Goal: Check status: Check status

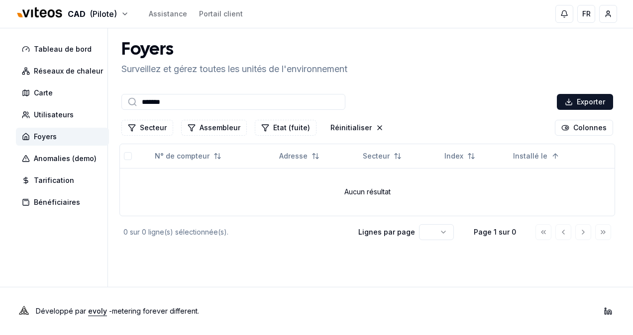
click at [118, 104] on div "******* Exporter Secteur Assembleur Etat (fuite) Réinitialiser Colonnes N° de c…" at bounding box center [366, 167] width 499 height 150
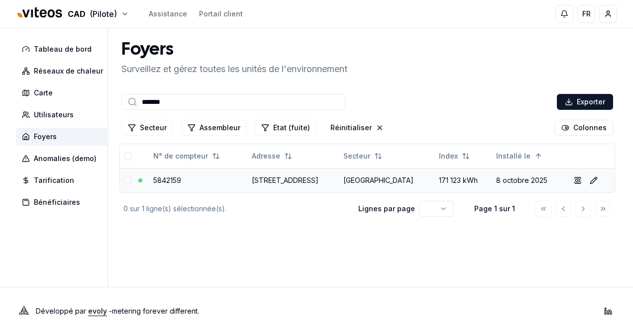
type input "*******"
click at [285, 176] on link "[STREET_ADDRESS]" at bounding box center [285, 180] width 67 height 8
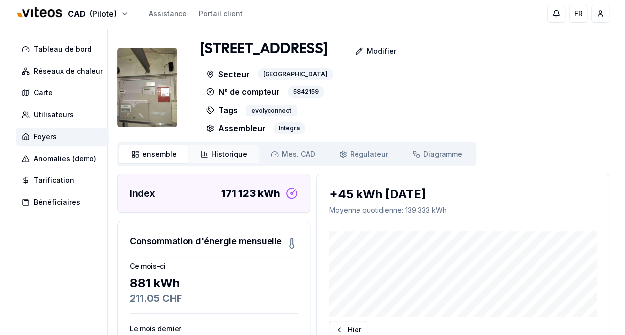
click at [230, 154] on span "Historique" at bounding box center [229, 154] width 36 height 10
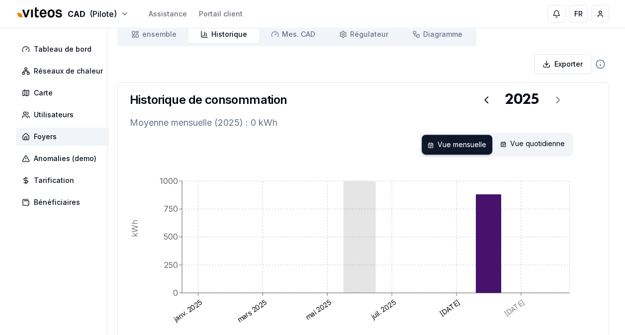
scroll to position [149, 0]
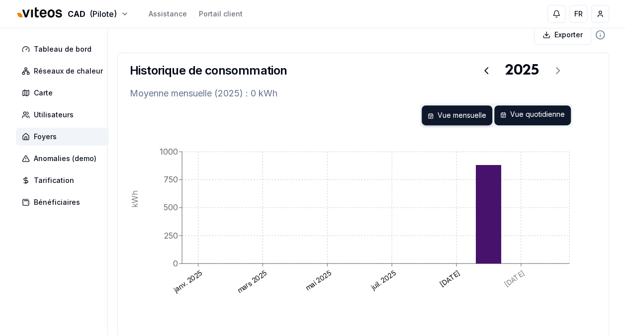
click at [535, 115] on div "Vue quotidienne" at bounding box center [533, 115] width 77 height 20
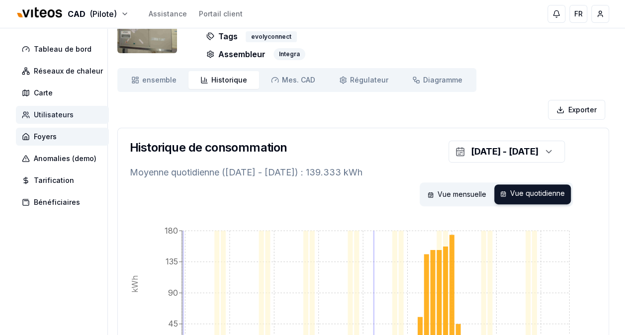
scroll to position [50, 0]
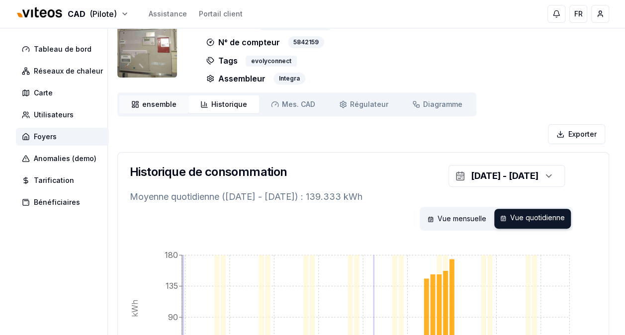
click at [162, 105] on span "ensemble" at bounding box center [159, 104] width 34 height 10
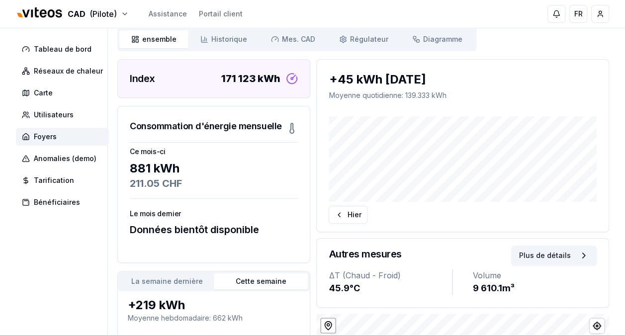
scroll to position [99, 0]
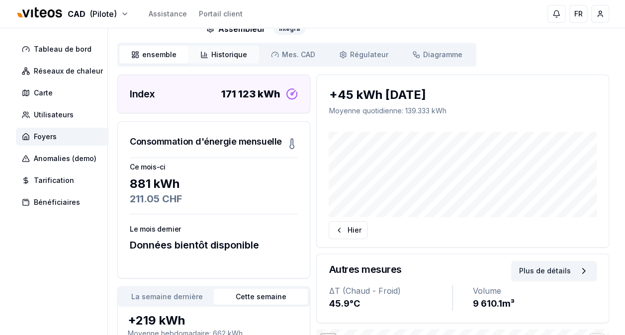
click at [221, 55] on span "Historique" at bounding box center [229, 55] width 36 height 10
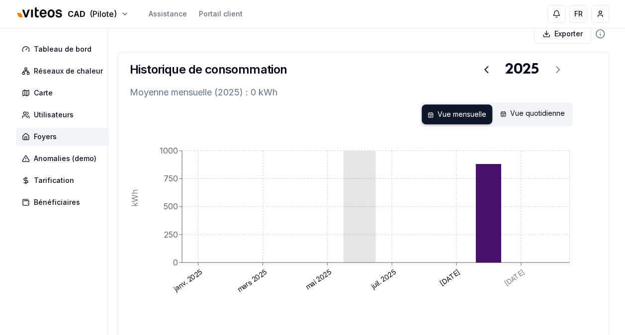
scroll to position [224, 0]
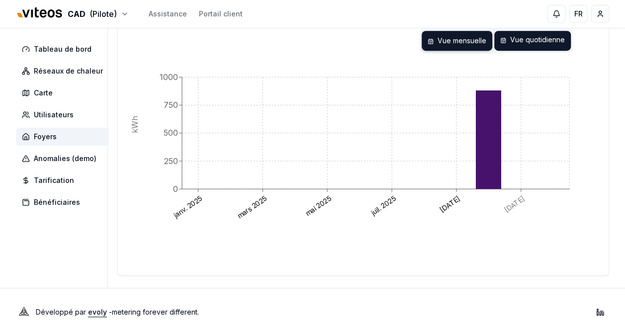
click at [536, 43] on div "Vue quotidienne" at bounding box center [533, 41] width 77 height 20
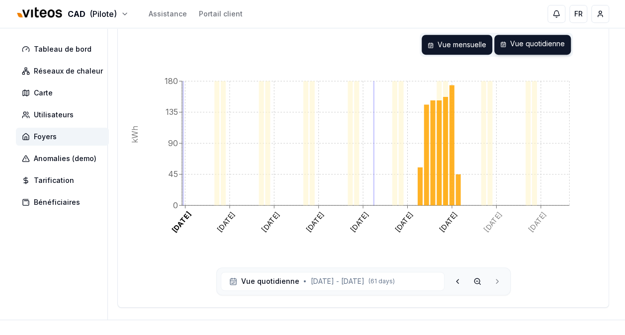
click at [453, 44] on div "Vue mensuelle" at bounding box center [457, 45] width 71 height 20
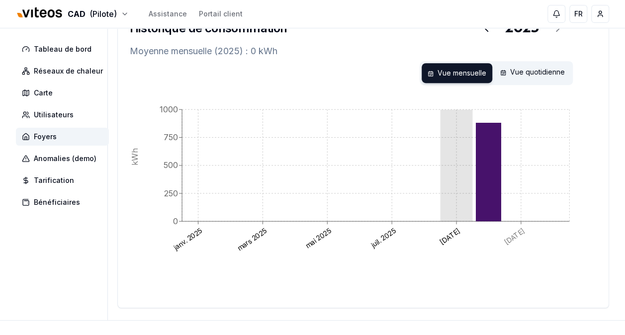
scroll to position [199, 0]
